Goal: Information Seeking & Learning: Learn about a topic

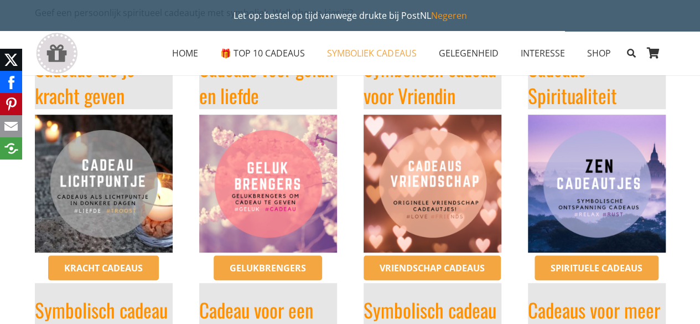
scroll to position [275, 0]
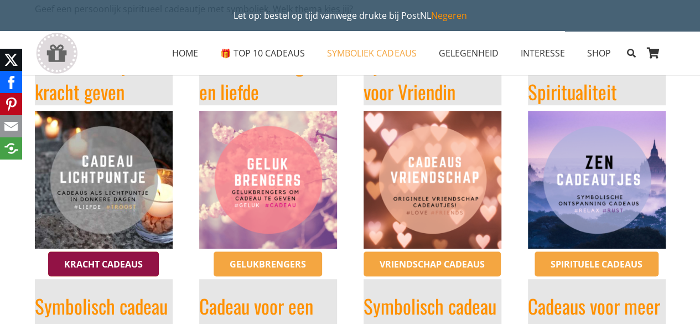
click at [128, 262] on span "Kracht cadeaus" at bounding box center [103, 264] width 79 height 12
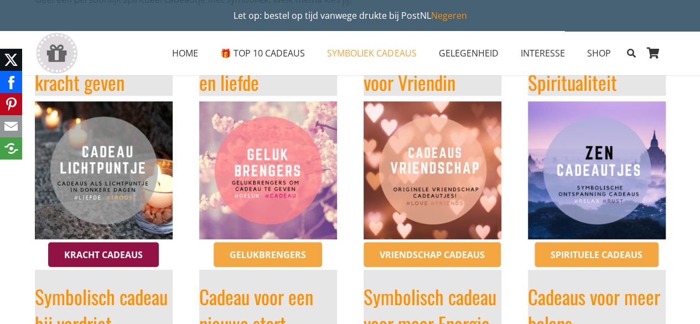
scroll to position [286, 0]
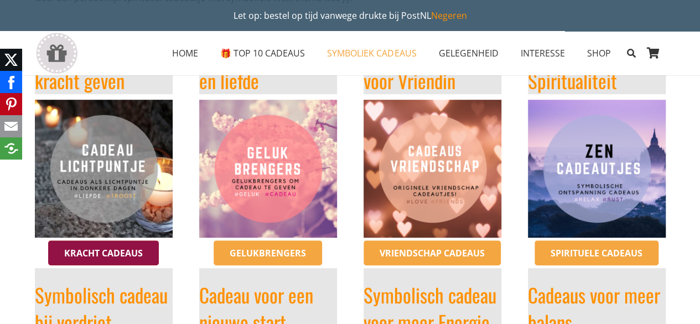
click at [244, 252] on span "Gelukbrengers" at bounding box center [268, 253] width 76 height 12
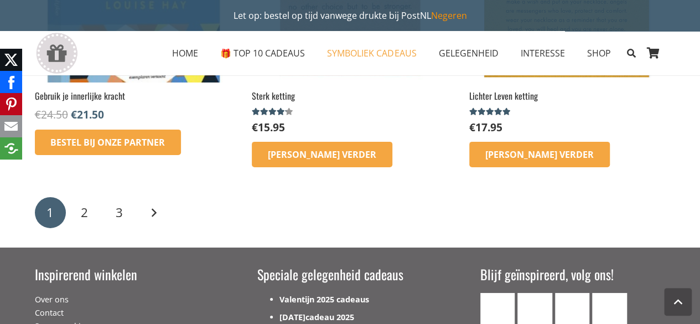
scroll to position [1877, 0]
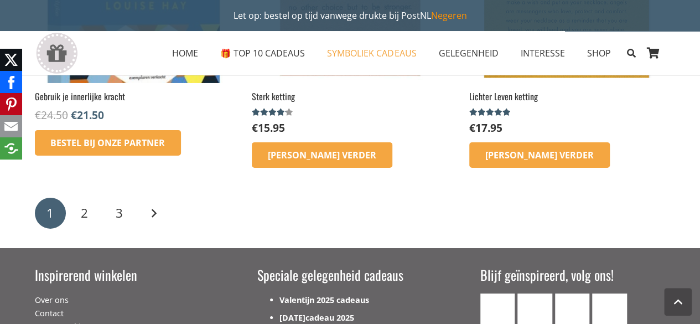
click at [142, 227] on div "1 2 3 Volgende" at bounding box center [350, 213] width 634 height 34
click at [159, 218] on link "Volgende" at bounding box center [153, 213] width 31 height 31
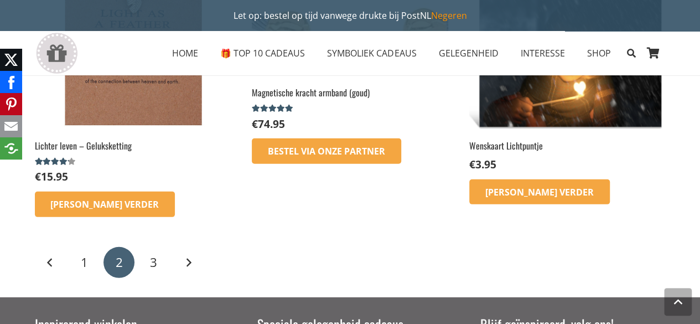
scroll to position [1462, 0]
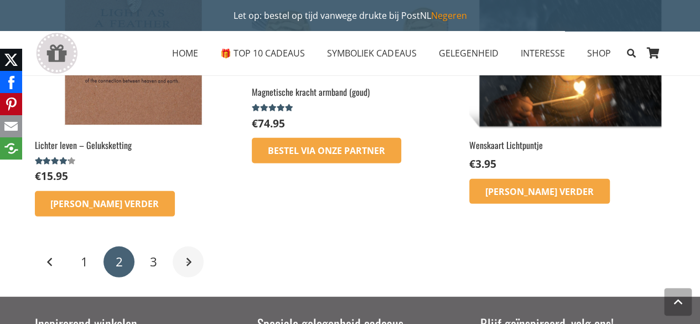
click at [186, 271] on link "Volgende" at bounding box center [188, 261] width 31 height 31
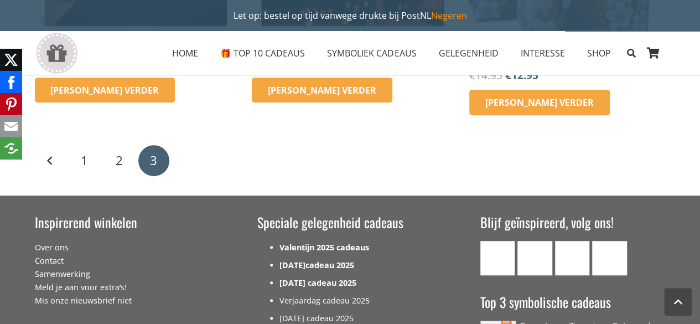
scroll to position [355, 0]
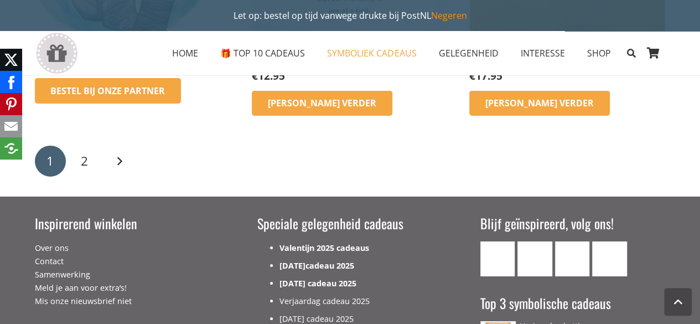
scroll to position [1788, 0]
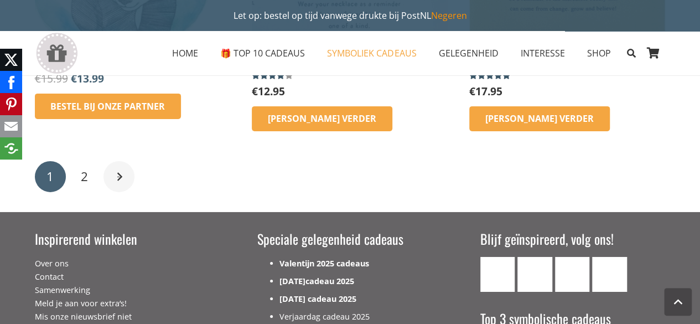
click at [121, 181] on link "Volgende" at bounding box center [119, 176] width 31 height 31
